Goal: Find specific page/section: Find specific page/section

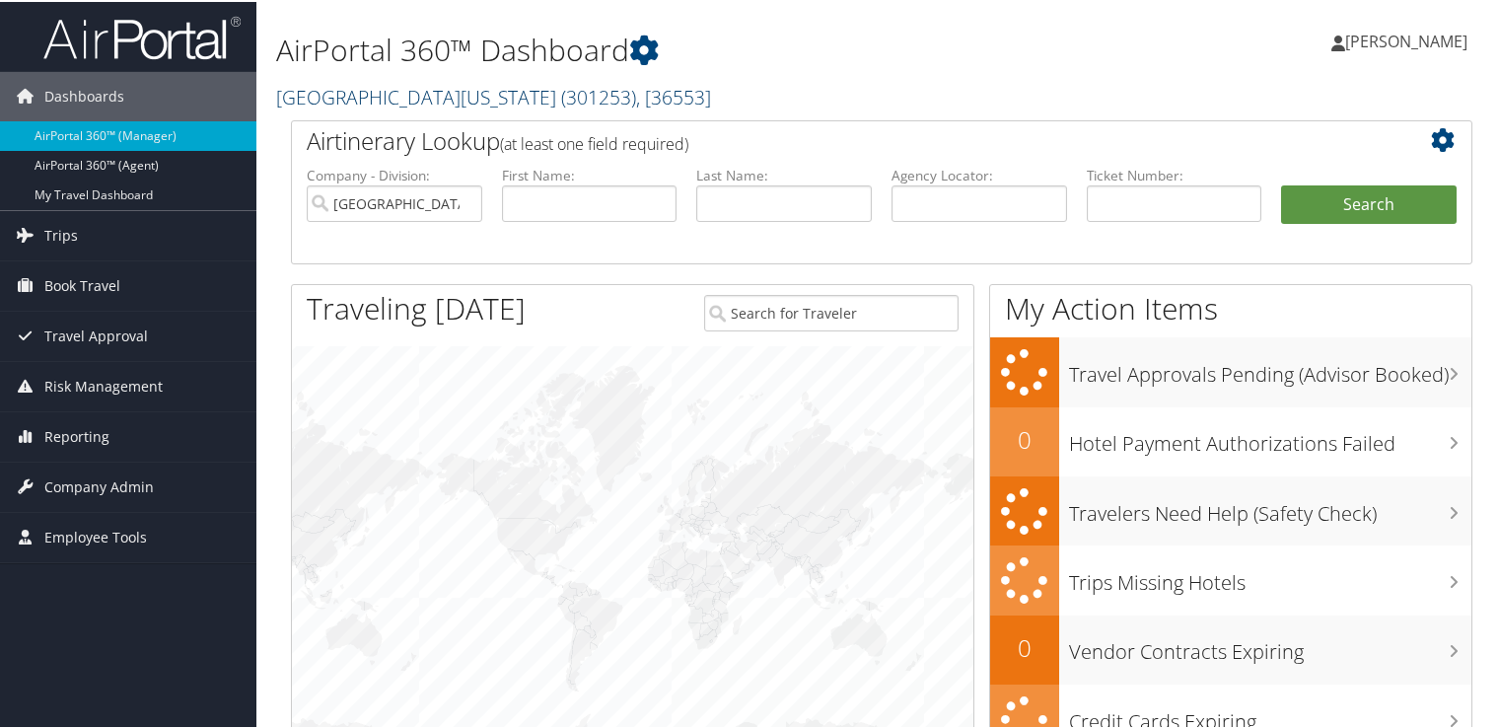
click at [561, 100] on span "( 301253 )" at bounding box center [598, 95] width 75 height 27
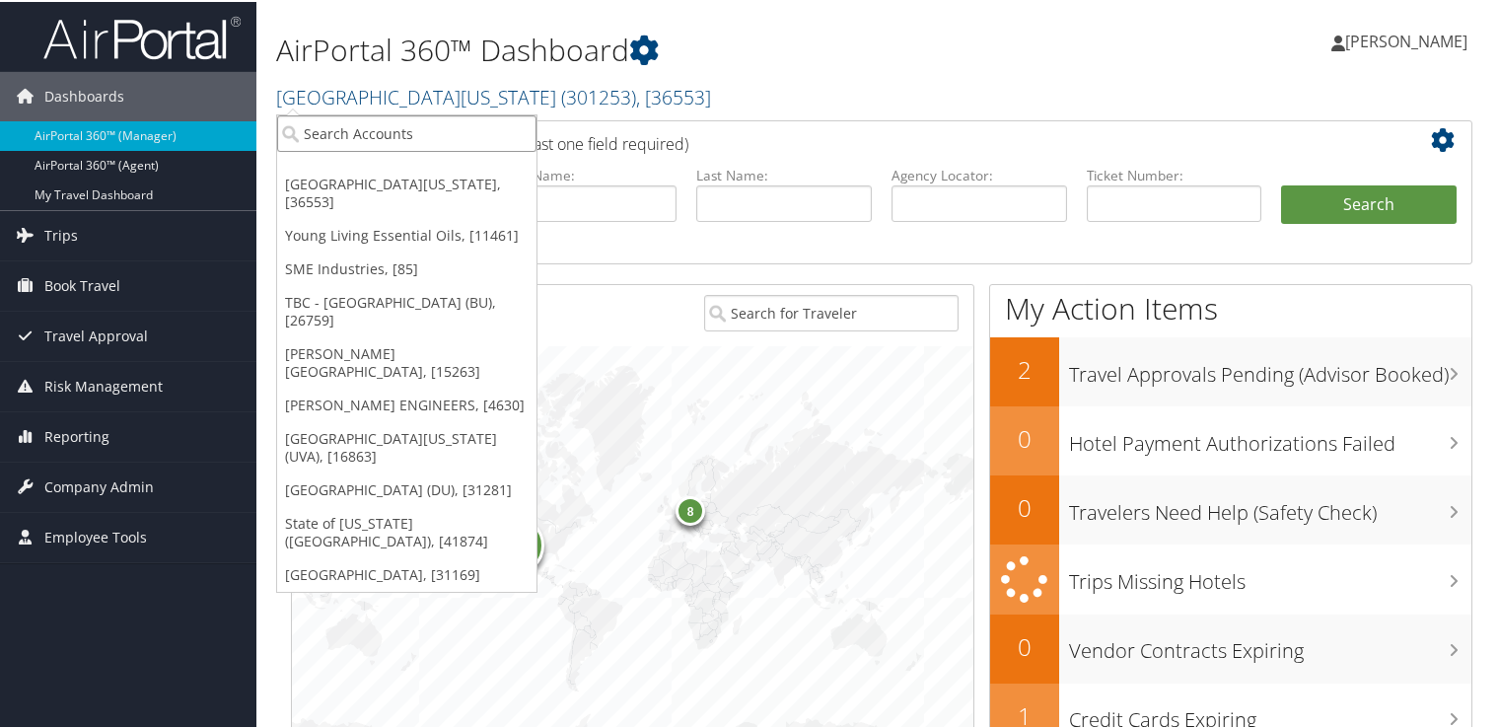
click at [492, 127] on input "search" at bounding box center [406, 131] width 259 height 36
paste input "Radiance Technologies"
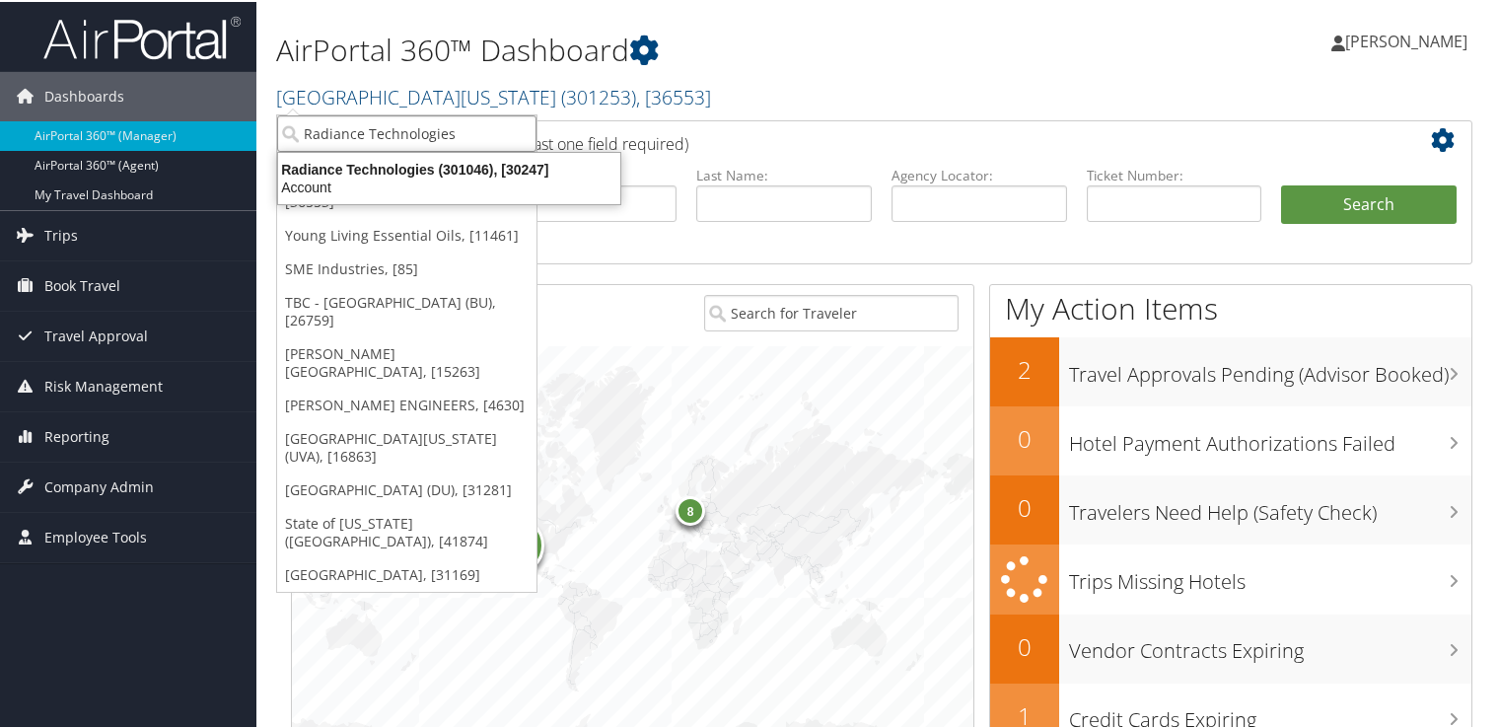
type input "Radiance Technologies"
click at [450, 177] on div "Account" at bounding box center [449, 186] width 366 height 18
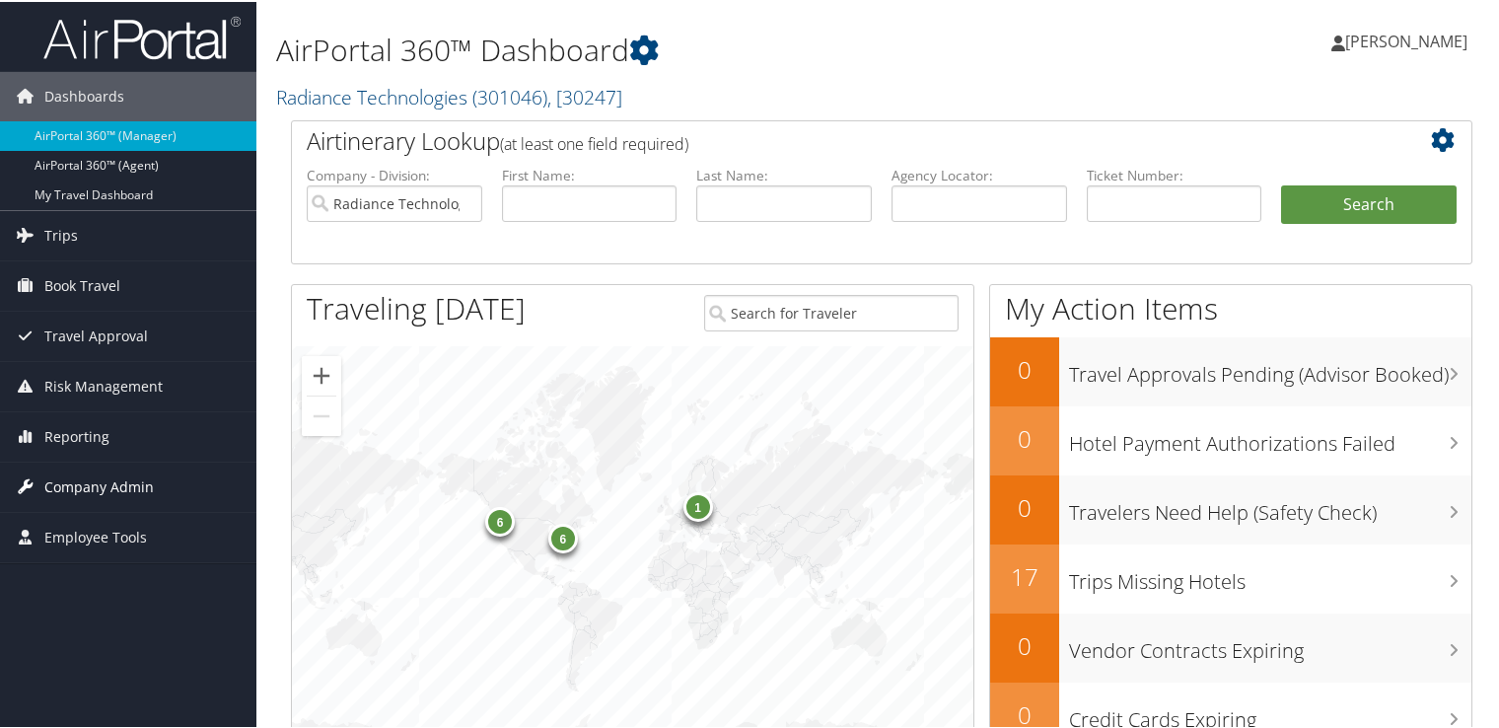
click at [105, 482] on span "Company Admin" at bounding box center [98, 484] width 109 height 49
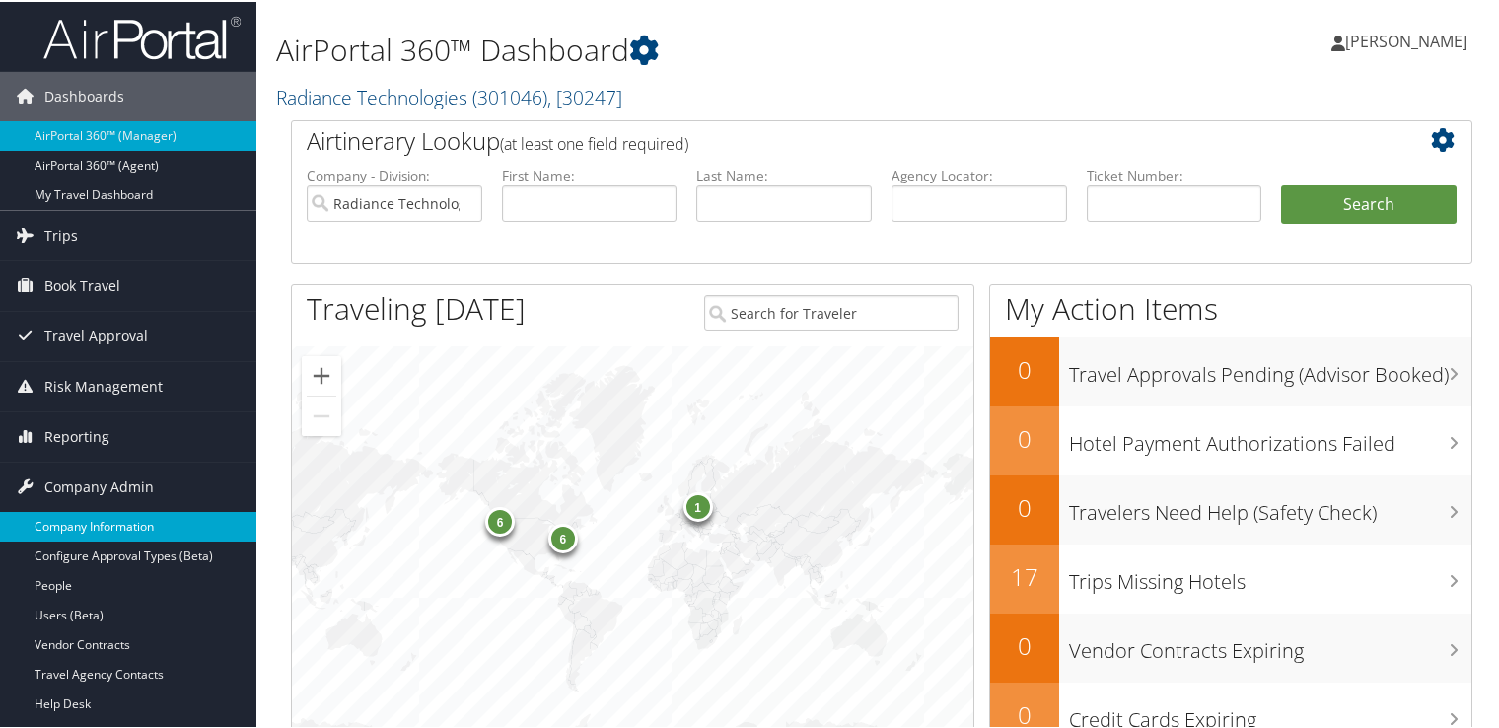
click at [103, 528] on link "Company Information" at bounding box center [128, 525] width 256 height 30
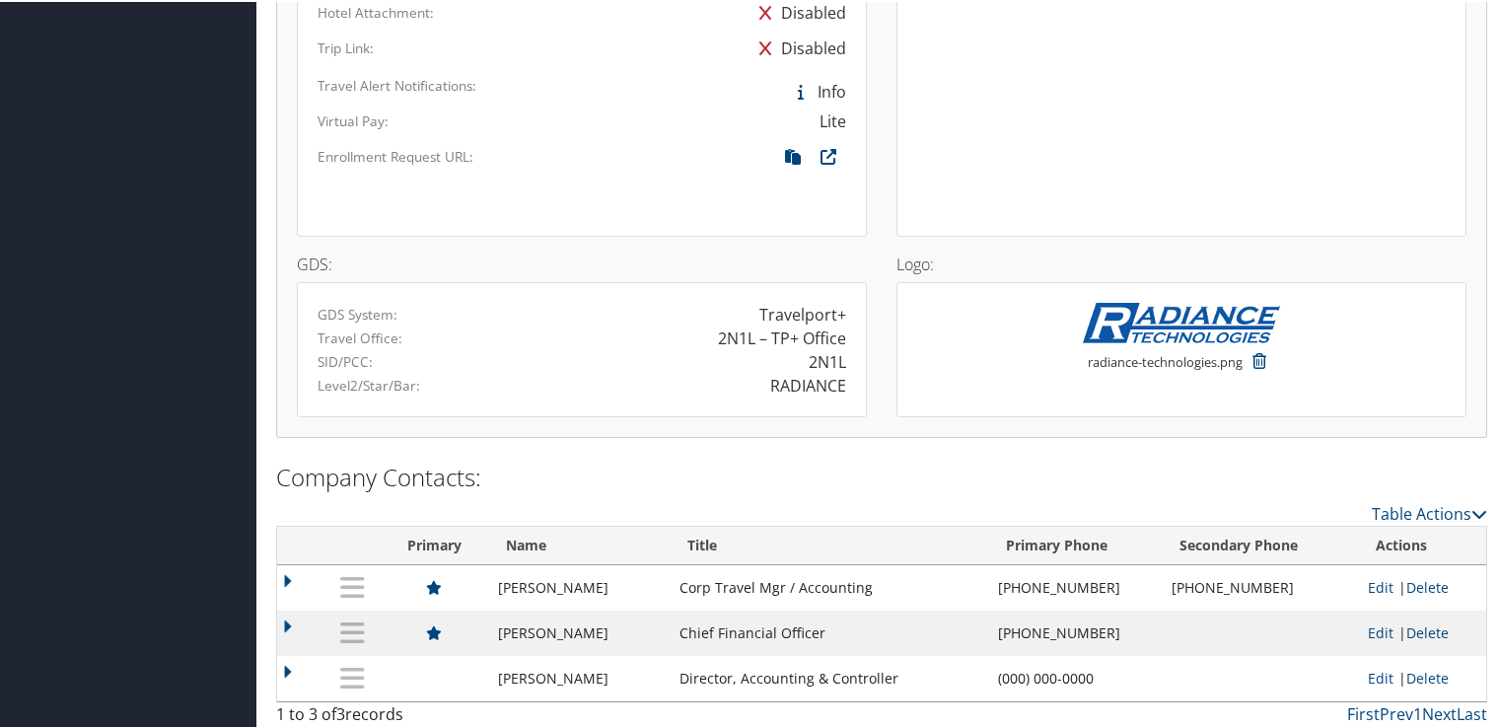
scroll to position [1347, 0]
drag, startPoint x: 768, startPoint y: 377, endPoint x: 840, endPoint y: 374, distance: 72.0
click at [840, 374] on div "RADIANCE" at bounding box center [808, 382] width 76 height 24
copy div "RADIANCE"
